Goal: Task Accomplishment & Management: Manage account settings

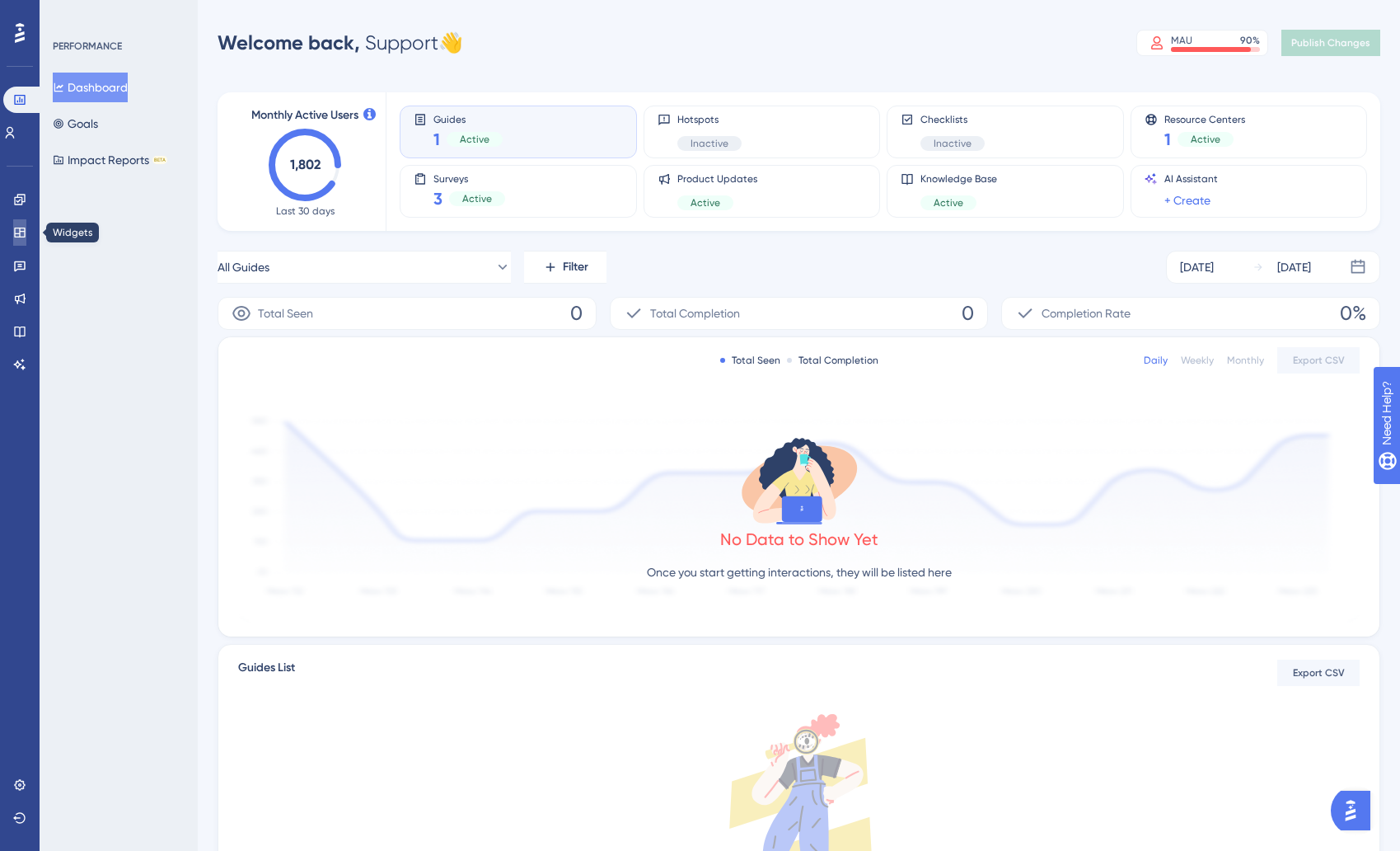
click at [17, 236] on icon at bounding box center [20, 232] width 13 height 13
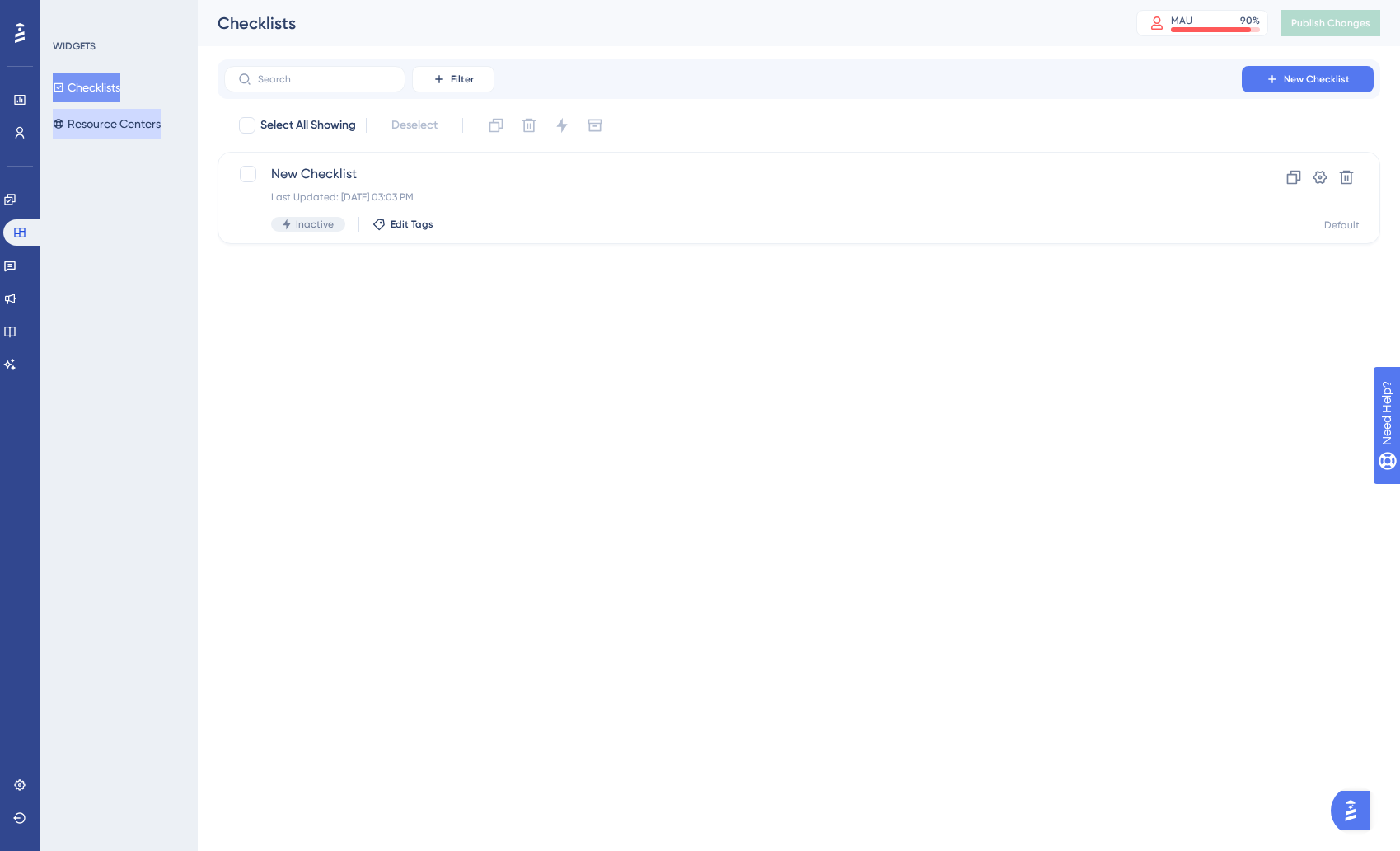
click at [104, 124] on button "Resource Centers" at bounding box center [106, 124] width 108 height 30
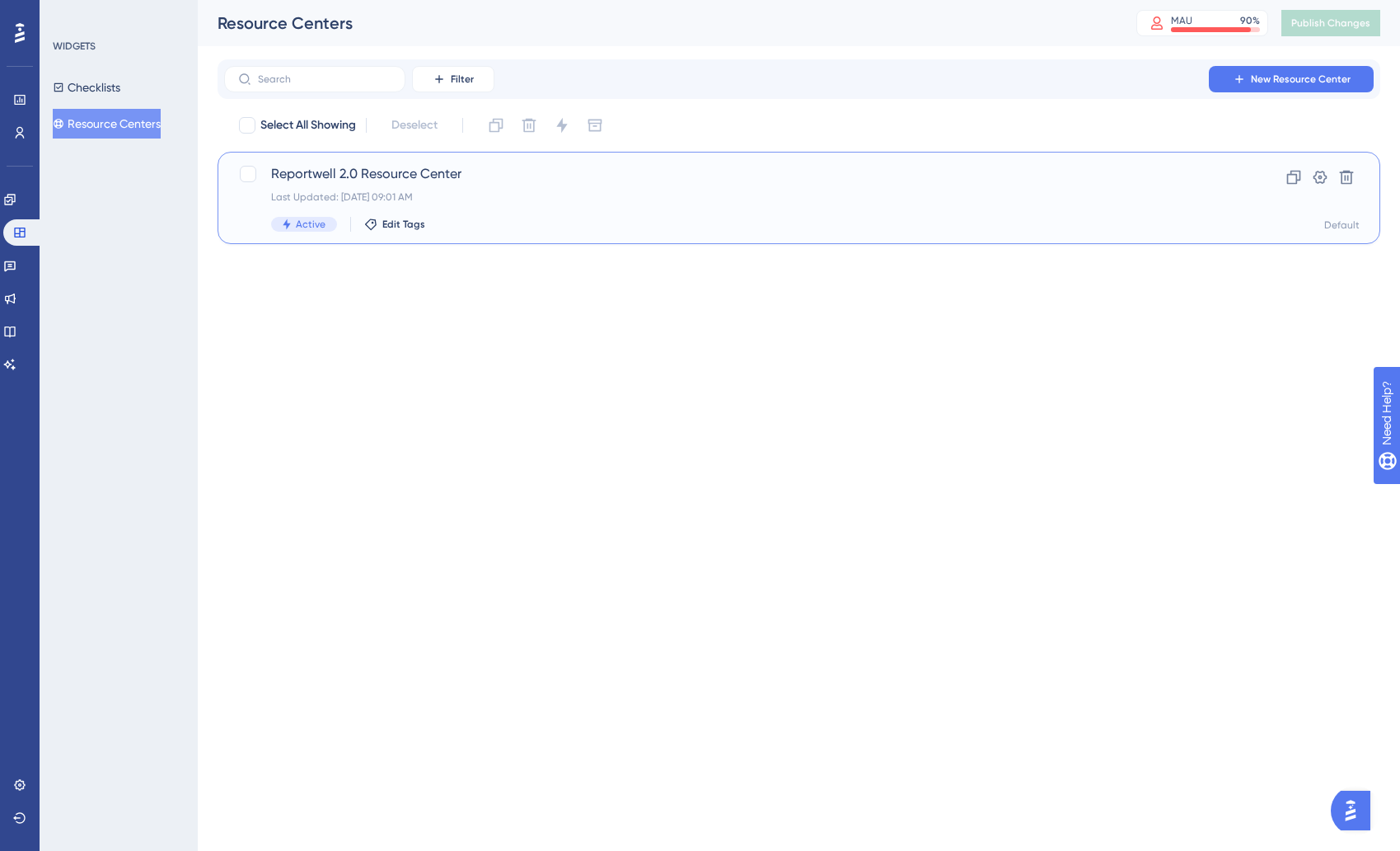
click at [388, 185] on div "Reportwell 2.0 Resource Center Last Updated: [DATE] 09:01 AM Active Edit Tags" at bounding box center [733, 198] width 924 height 67
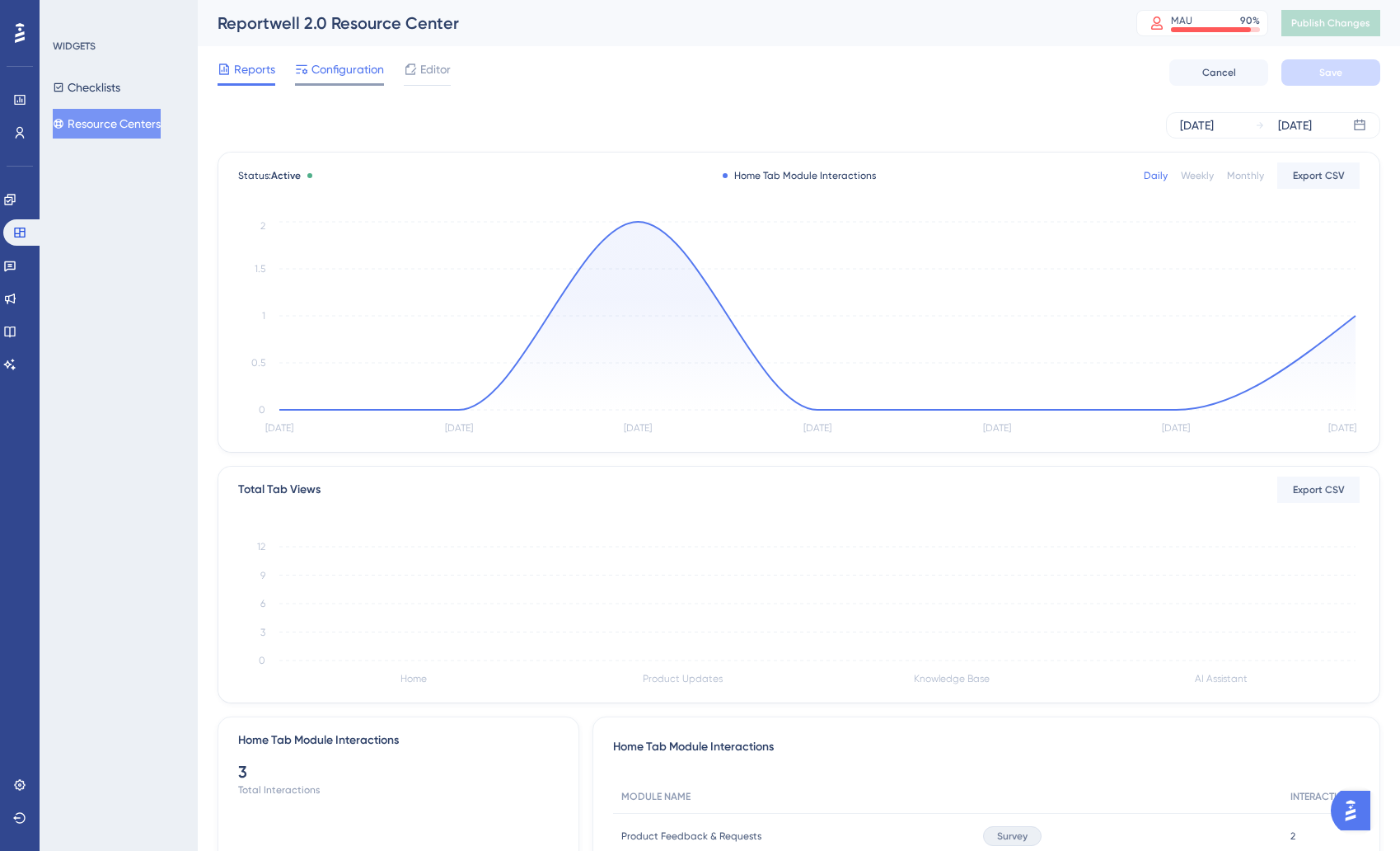
scroll to position [5, 0]
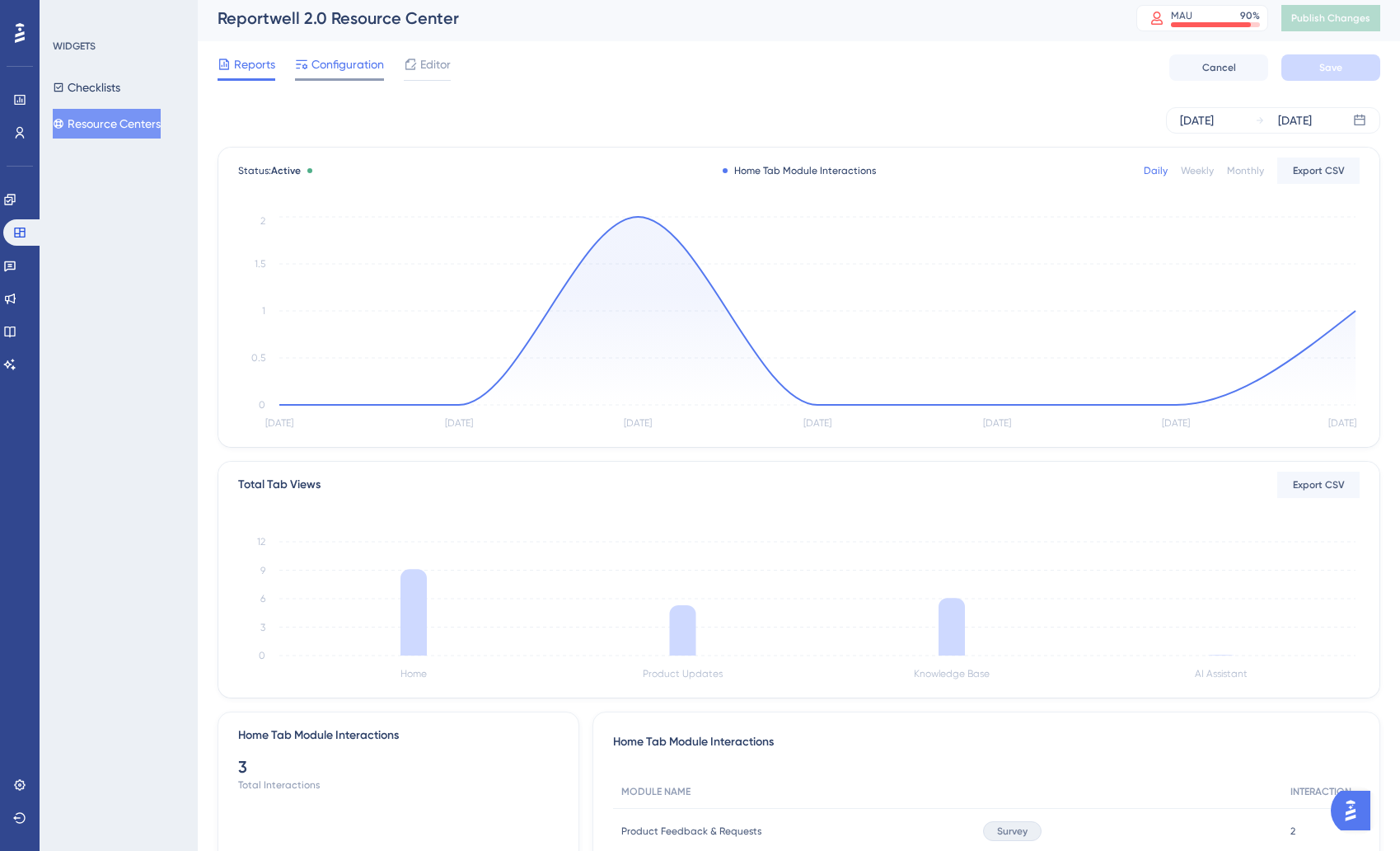
click at [321, 71] on span "Configuration" at bounding box center [347, 64] width 72 height 20
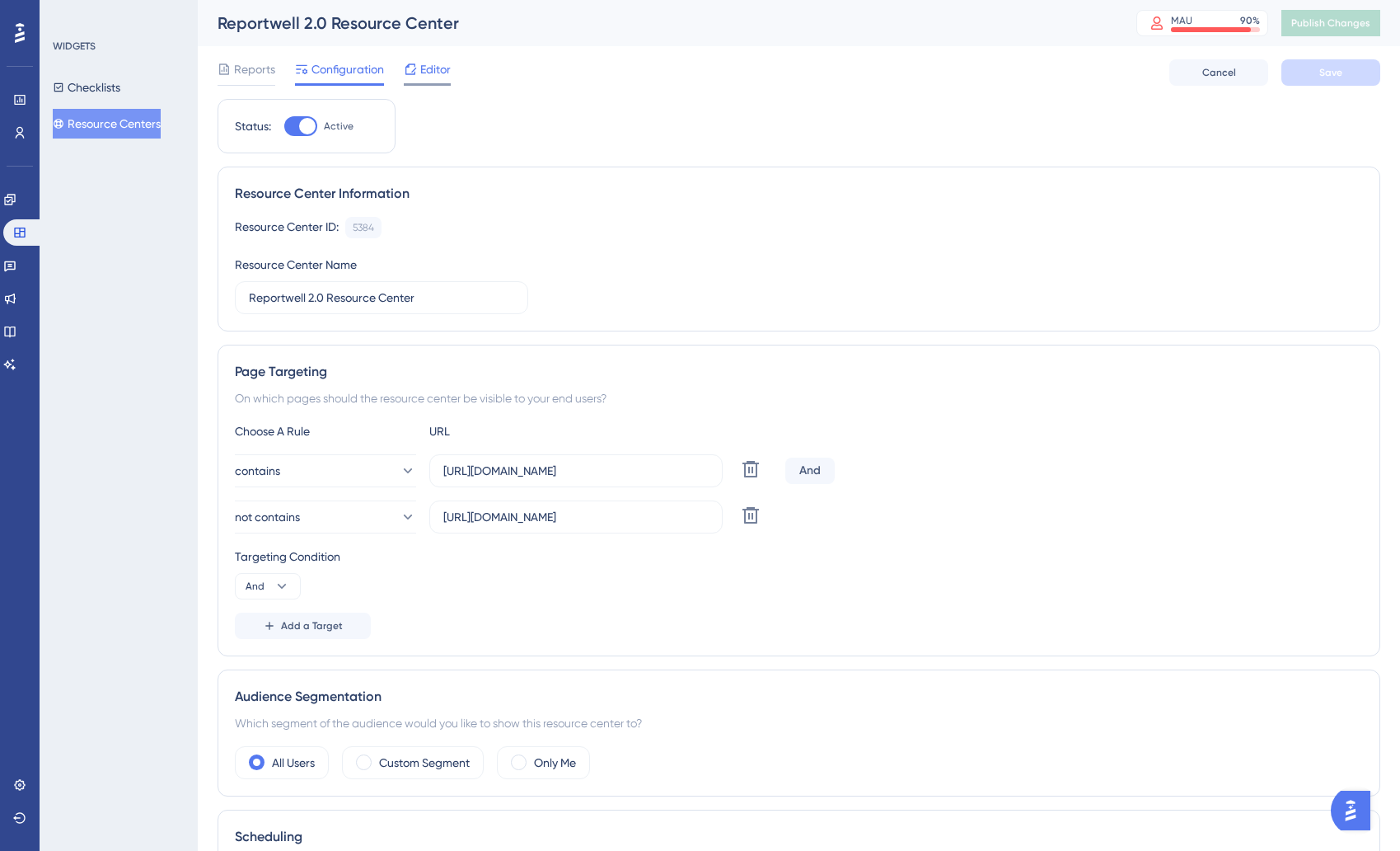
click at [438, 69] on span "Editor" at bounding box center [435, 68] width 31 height 20
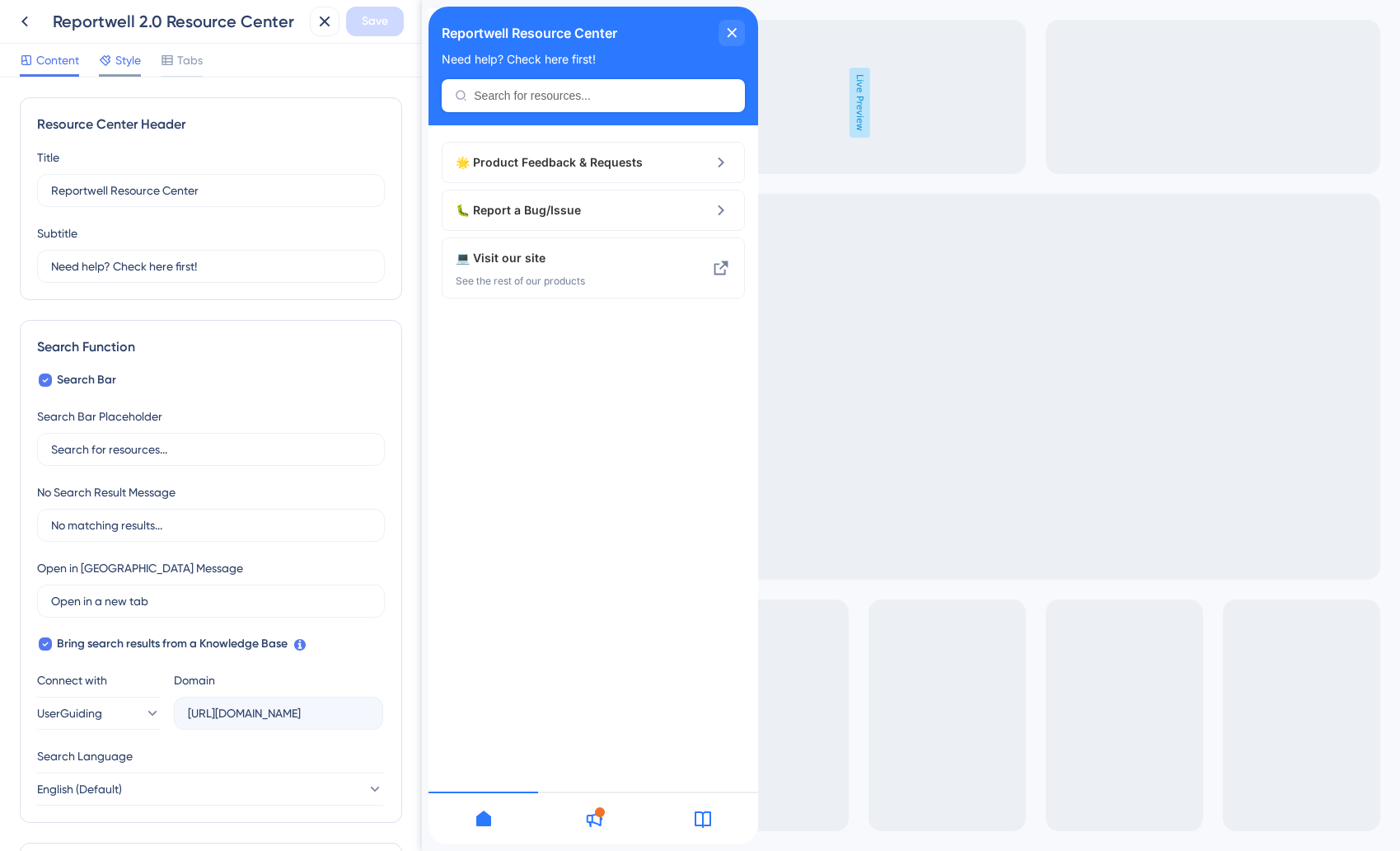
click at [121, 54] on span "Style" at bounding box center [127, 60] width 25 height 20
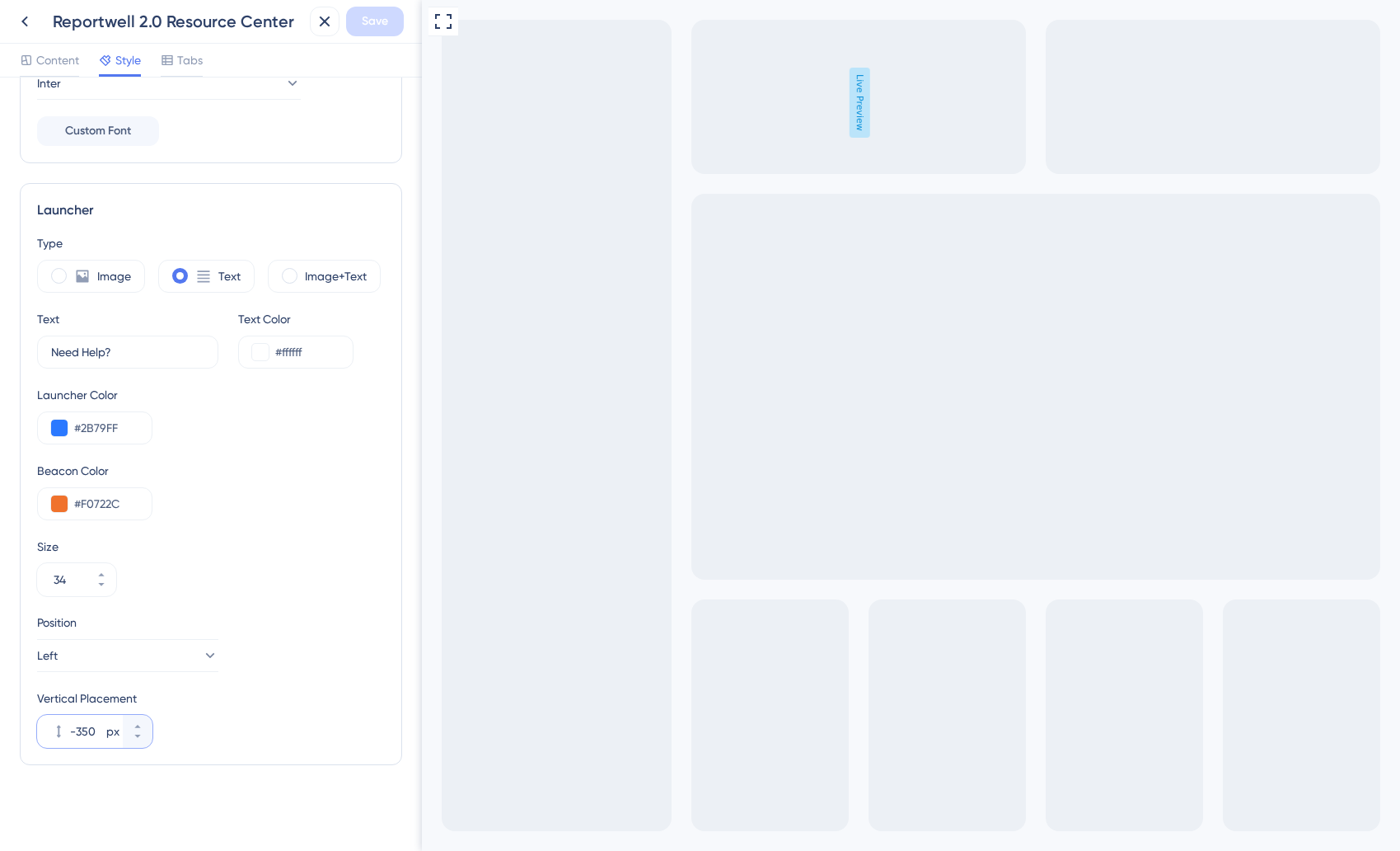
click at [82, 732] on input "-350" at bounding box center [86, 730] width 33 height 20
type input "-200"
click at [376, 21] on span "Save" at bounding box center [375, 21] width 26 height 20
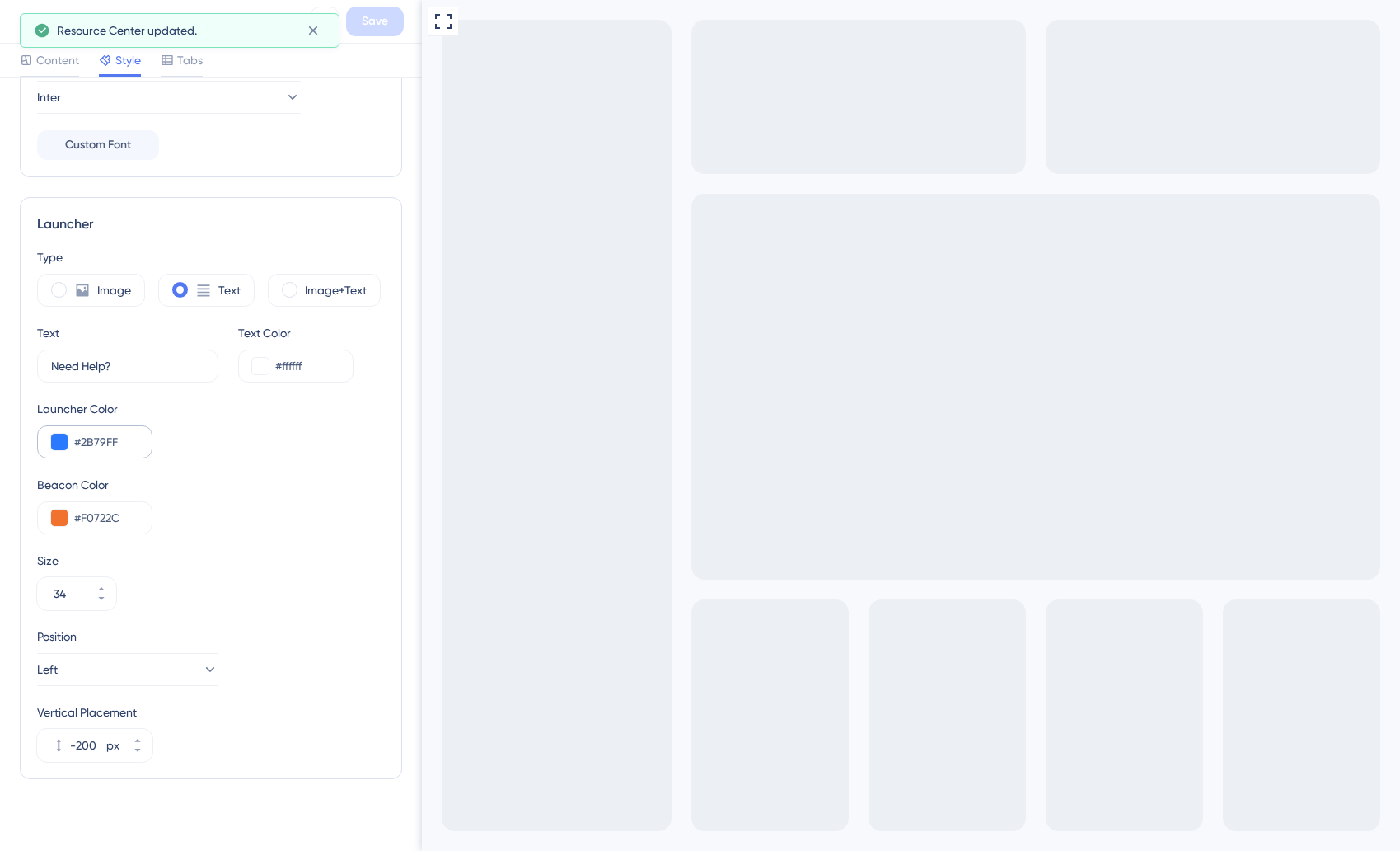
scroll to position [334, 0]
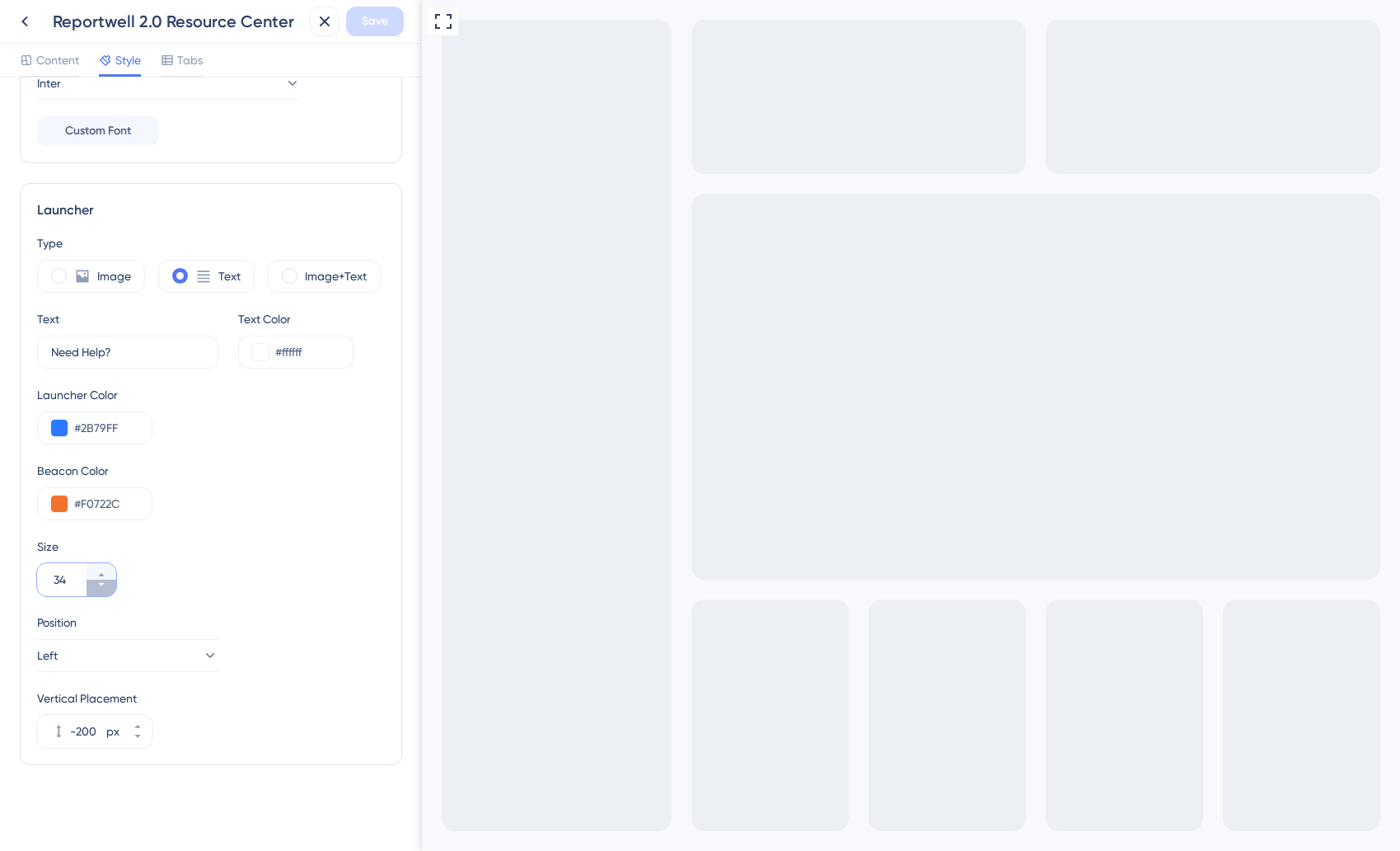
click at [98, 584] on icon at bounding box center [101, 584] width 10 height 10
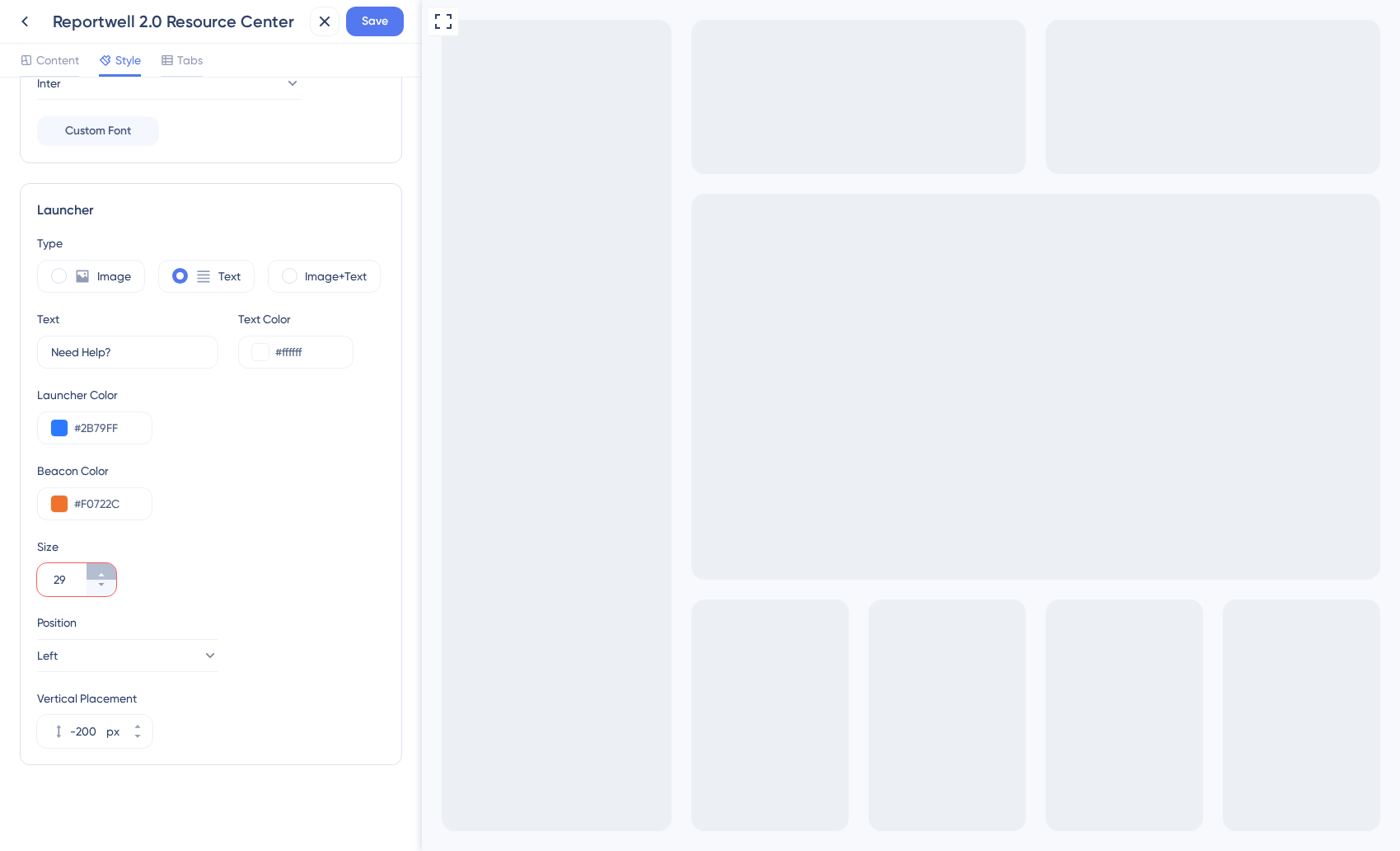
click at [98, 576] on icon at bounding box center [101, 574] width 10 height 10
click at [104, 587] on icon at bounding box center [101, 584] width 10 height 10
click at [103, 569] on button "30" at bounding box center [101, 571] width 30 height 17
click at [98, 575] on icon at bounding box center [101, 574] width 10 height 10
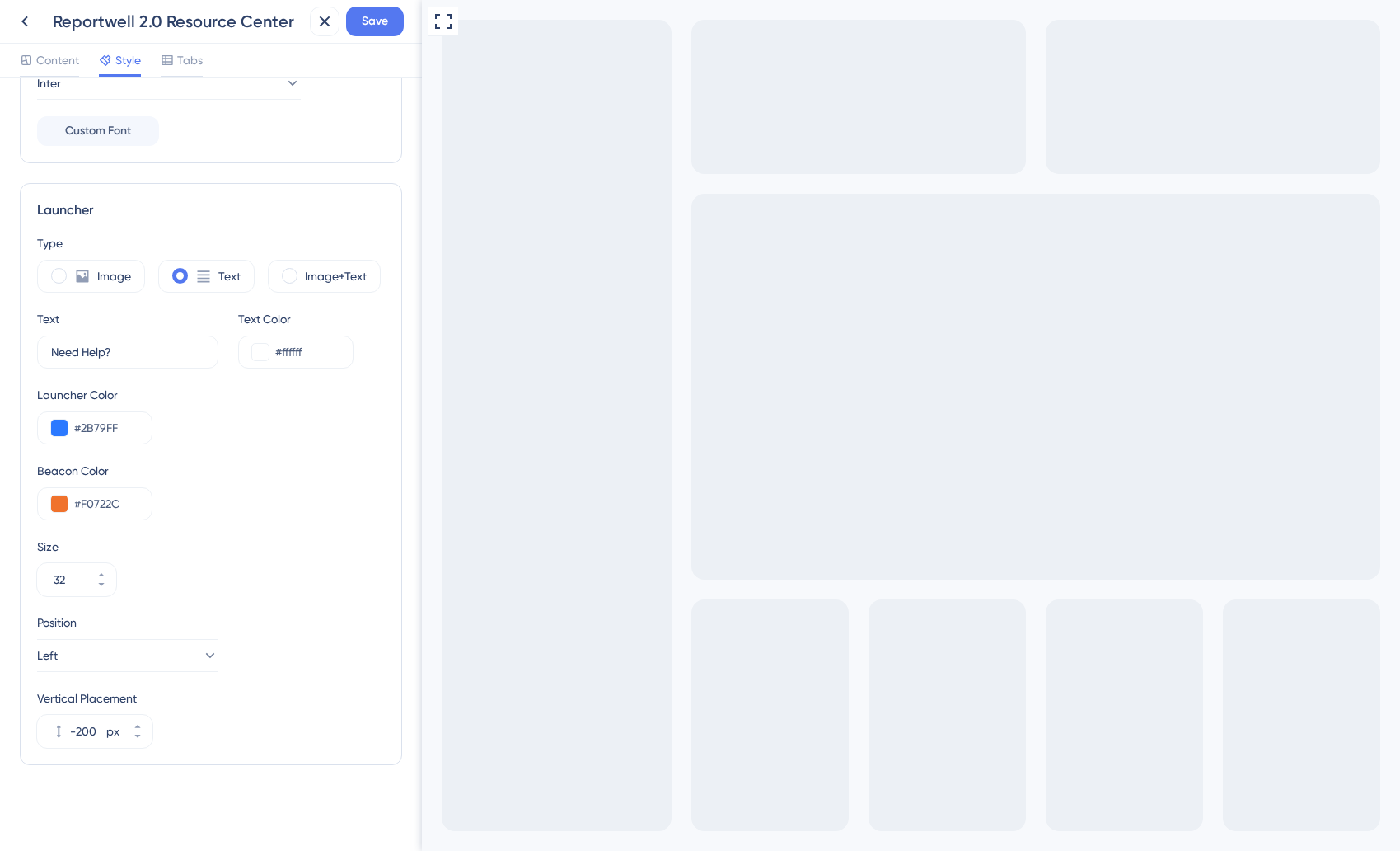
click at [110, 597] on div "Type Image Text Image+Text Text Need Help? 10 Text Color #ffffff Launcher Color…" at bounding box center [211, 490] width 348 height 514
click at [102, 585] on icon at bounding box center [101, 584] width 10 height 10
type input "30"
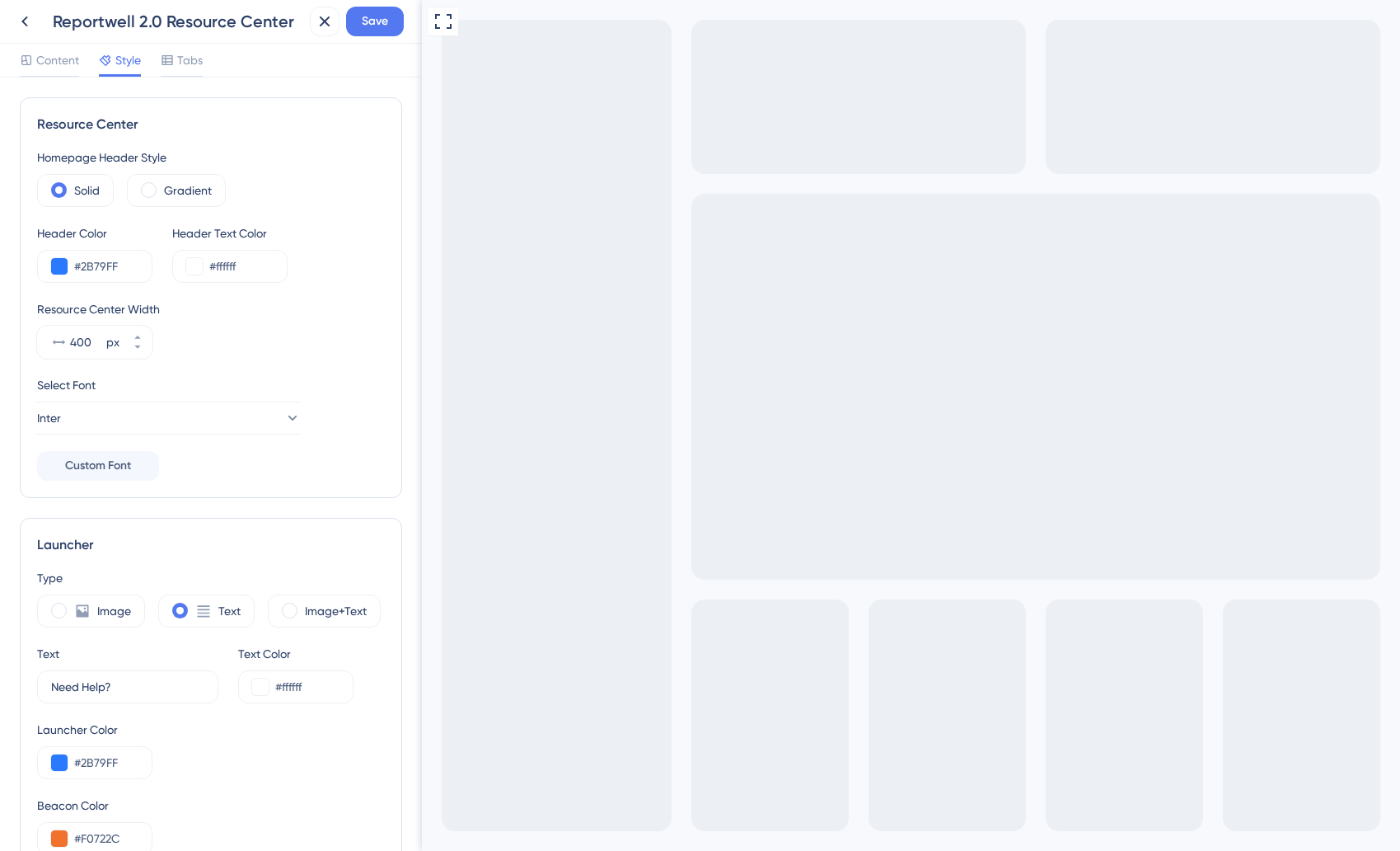
scroll to position [52, 0]
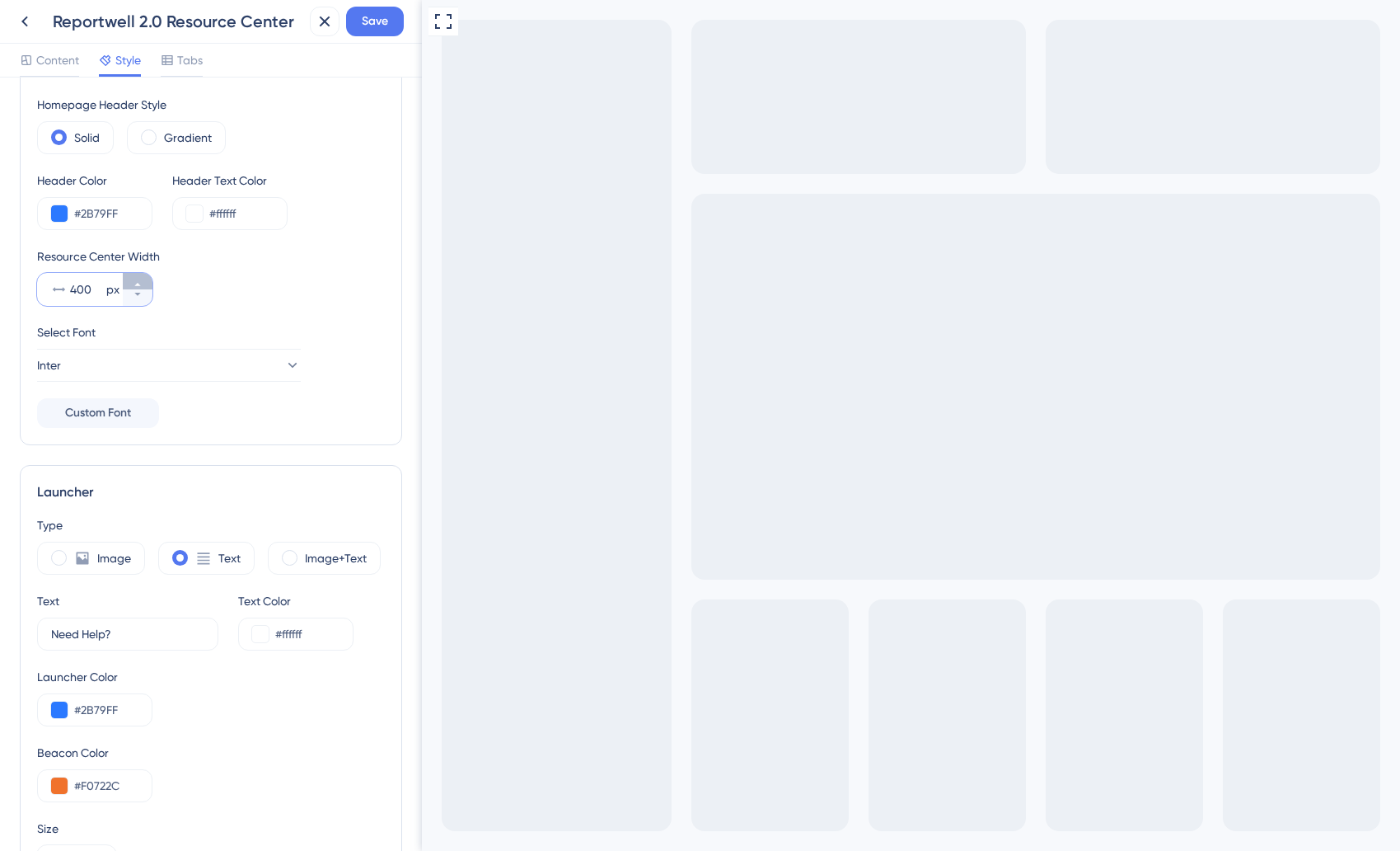
click at [138, 281] on icon at bounding box center [138, 284] width 10 height 10
click at [131, 302] on button "401 px" at bounding box center [138, 299] width 30 height 17
type input "400"
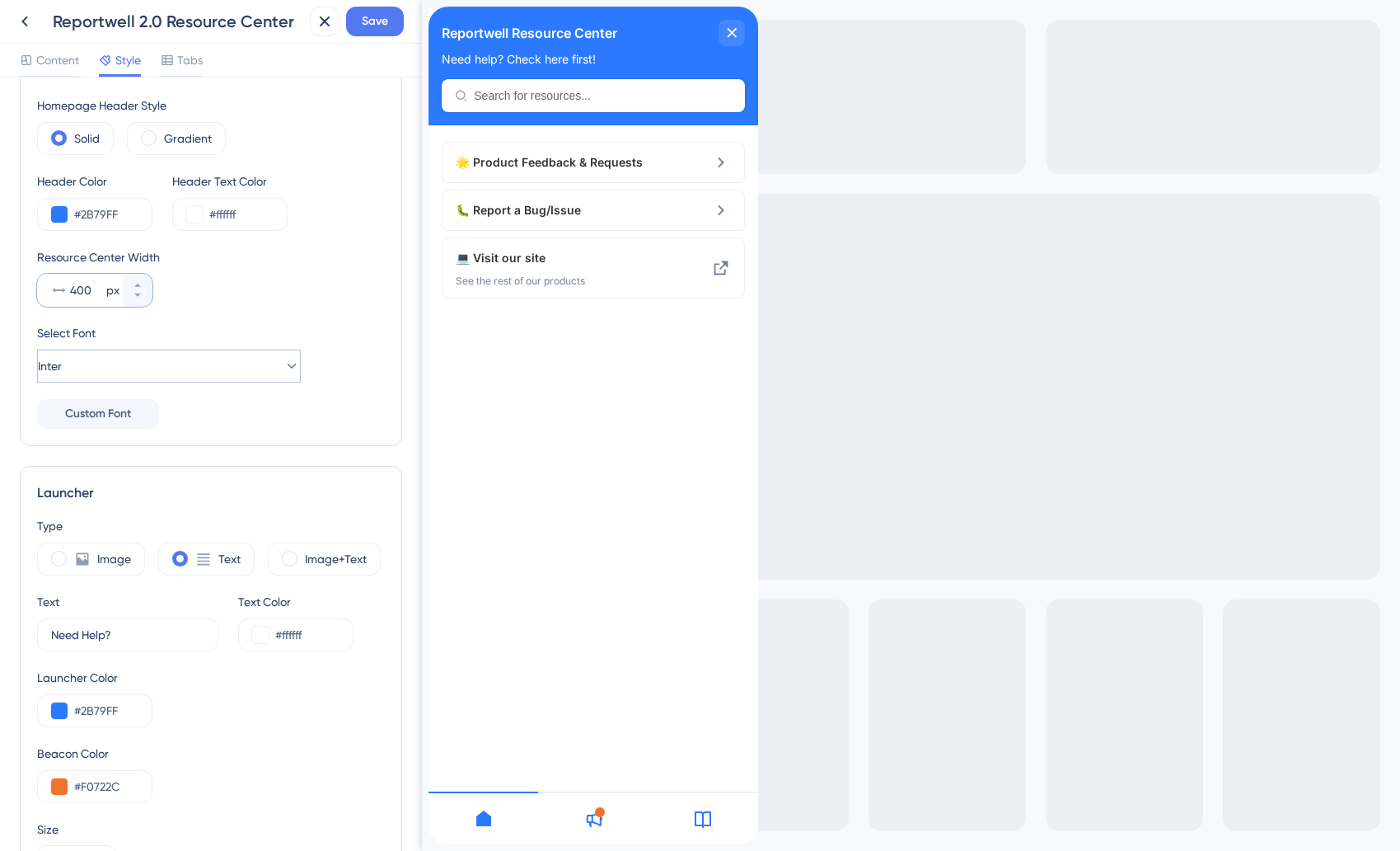
scroll to position [53, 0]
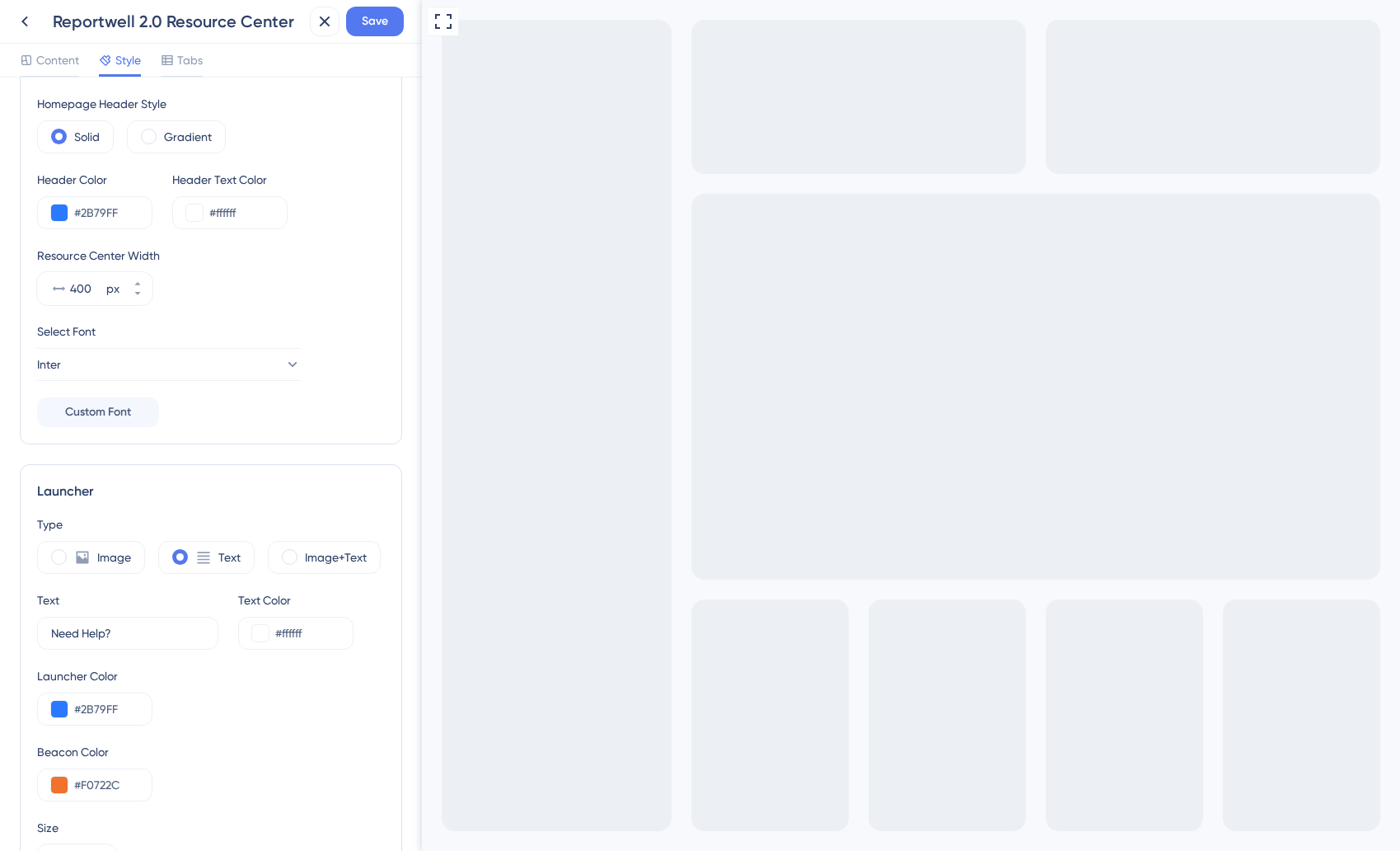
click at [186, 741] on div "Beacon Color" at bounding box center [211, 751] width 348 height 20
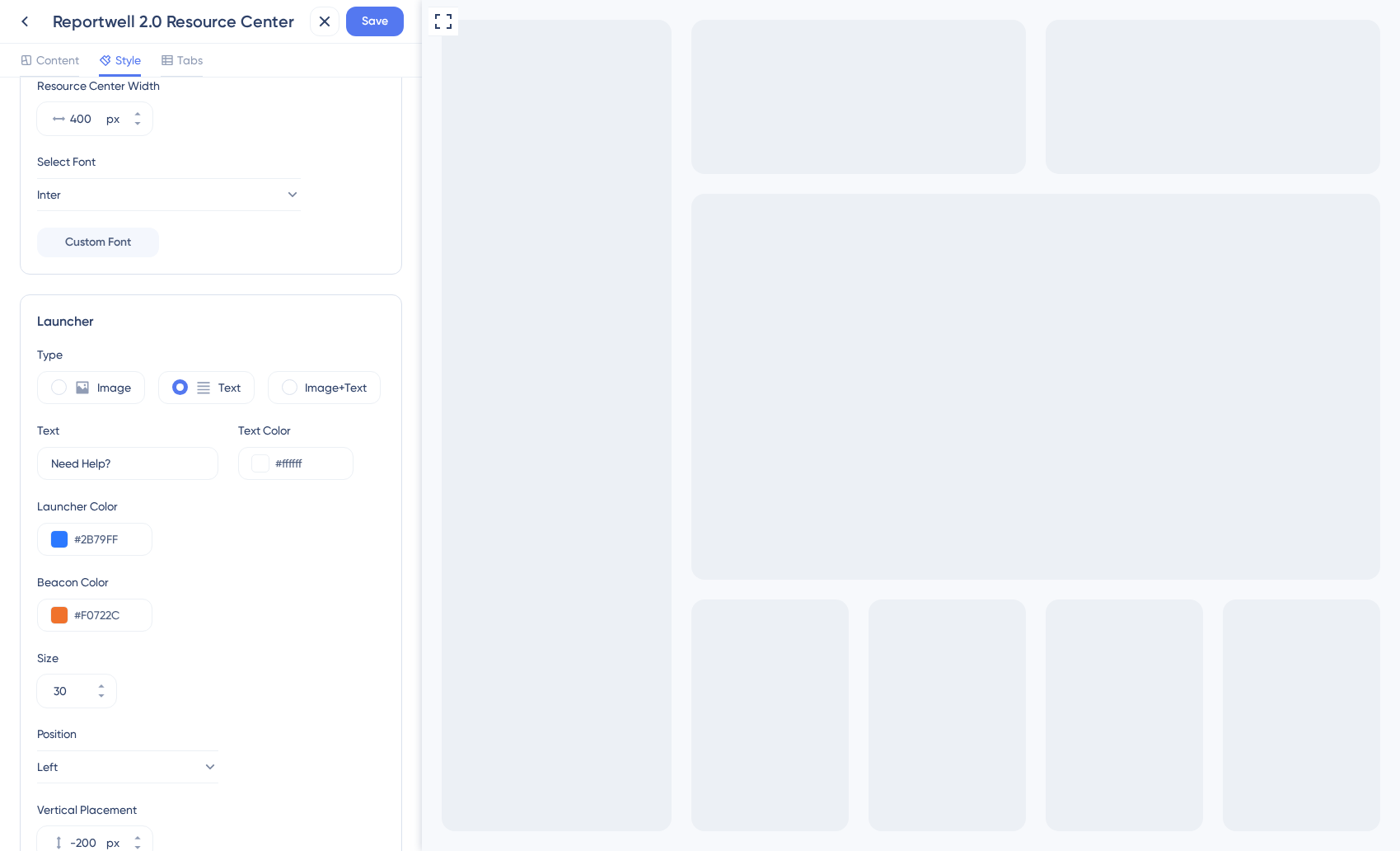
scroll to position [334, 0]
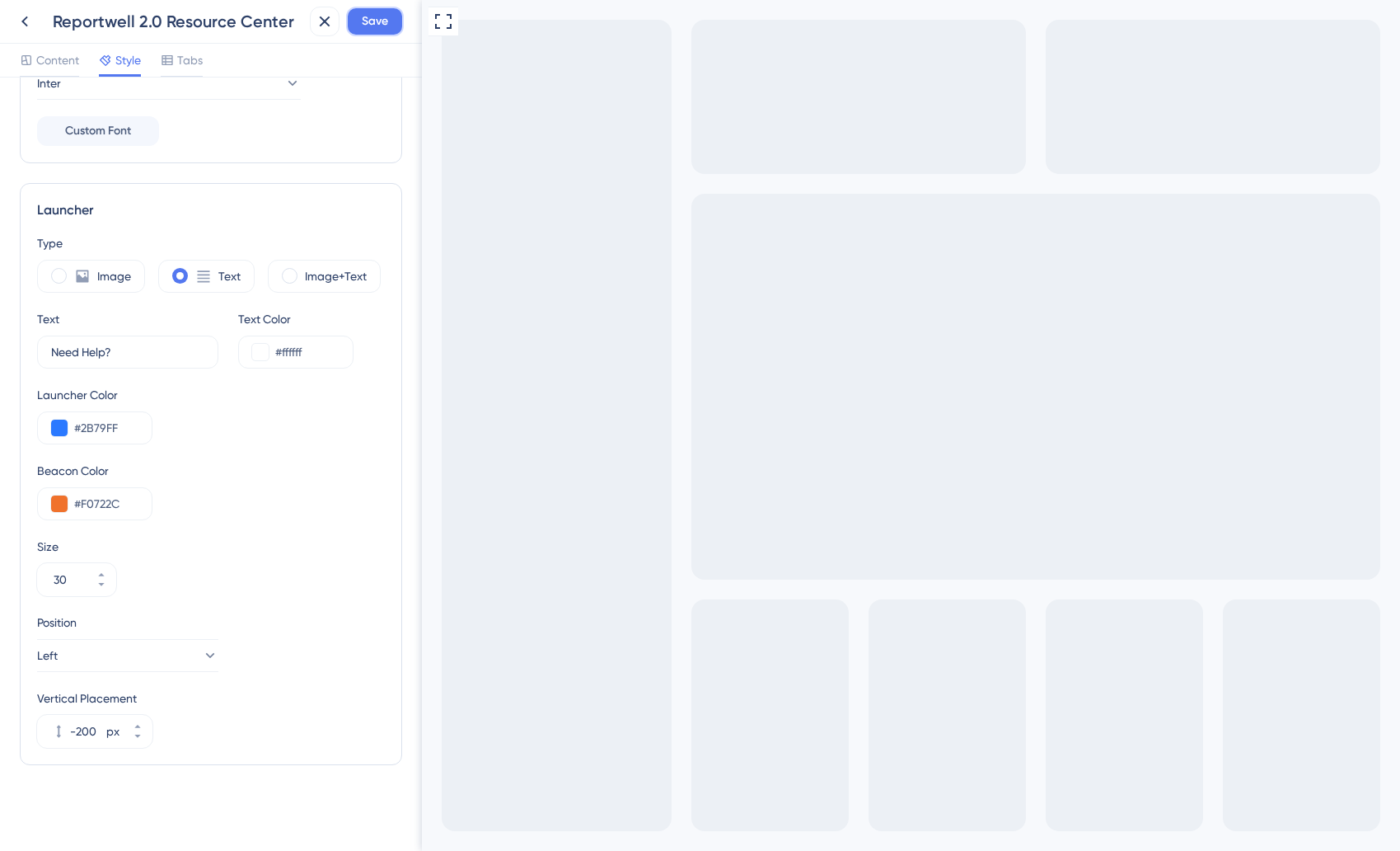
click at [369, 22] on span "Save" at bounding box center [375, 21] width 26 height 20
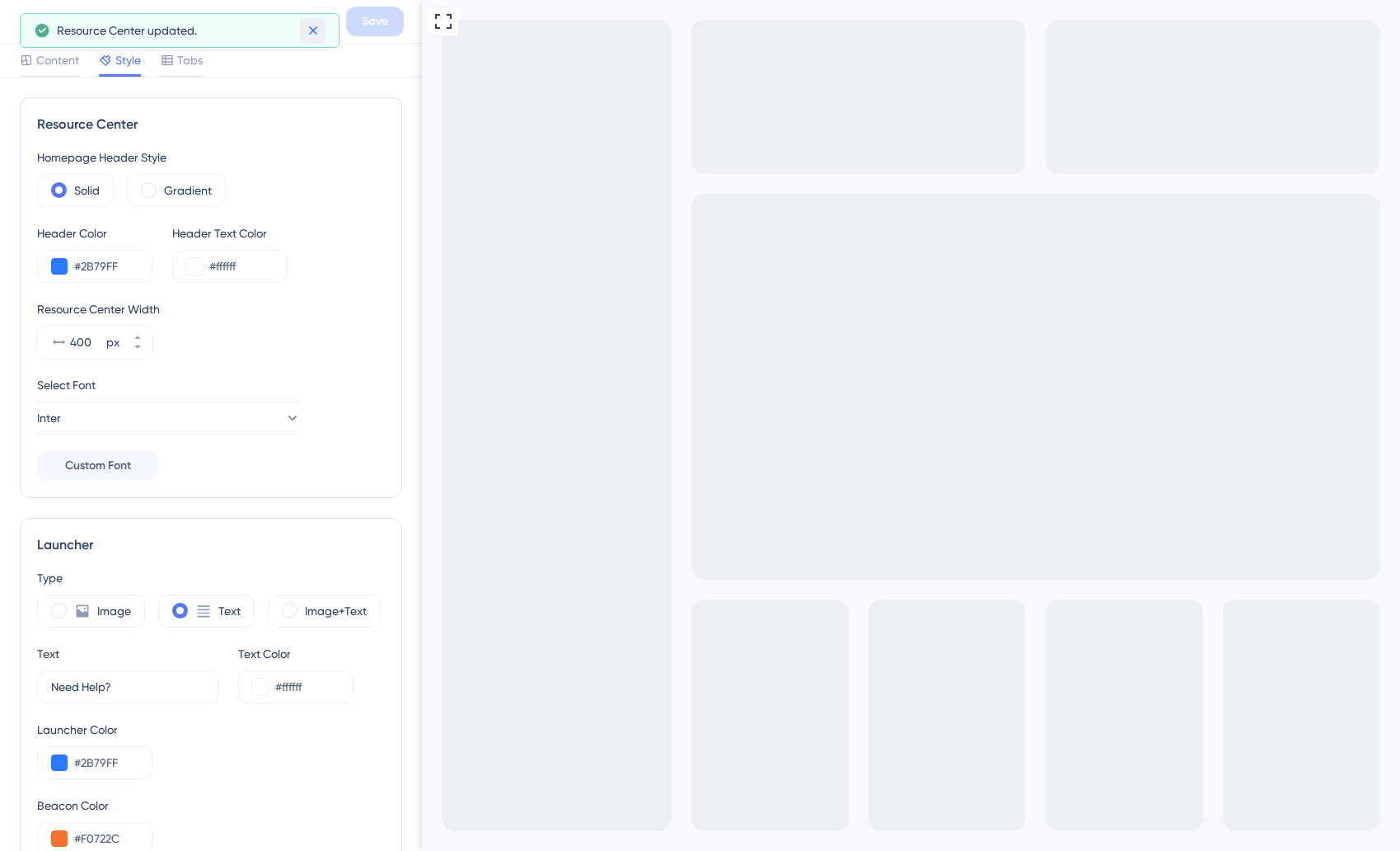
click at [306, 29] on icon at bounding box center [314, 31] width 17 height 17
click at [323, 32] on button at bounding box center [325, 22] width 30 height 30
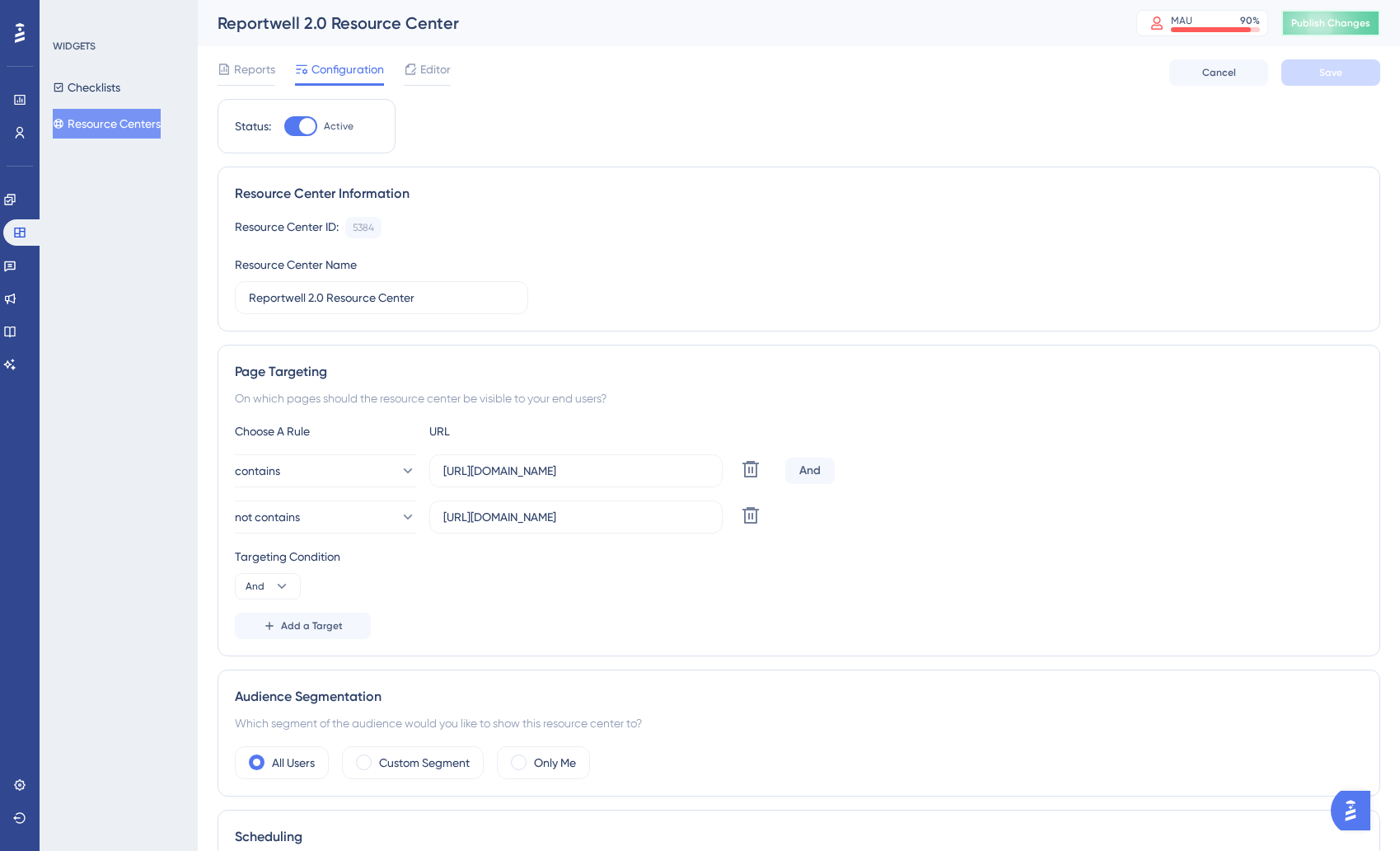
click at [1291, 23] on button "Publish Changes" at bounding box center [1331, 23] width 99 height 26
